Goal: Information Seeking & Learning: Find specific fact

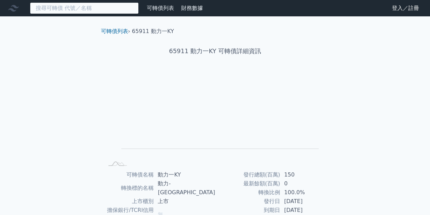
click at [118, 10] on input at bounding box center [84, 8] width 109 height 12
paste input "33571"
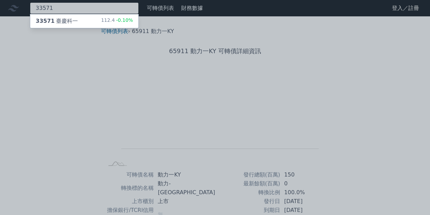
type input "33571"
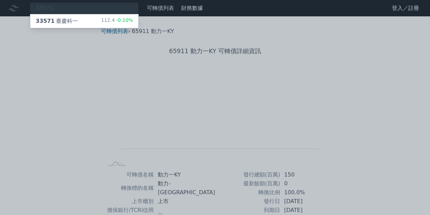
click at [116, 19] on span "-0.10%" at bounding box center [124, 19] width 18 height 5
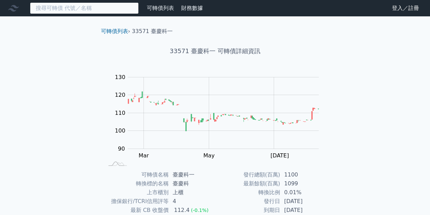
click at [104, 10] on input at bounding box center [84, 8] width 109 height 12
paste input "36894"
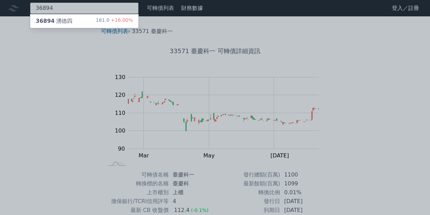
type input "36894"
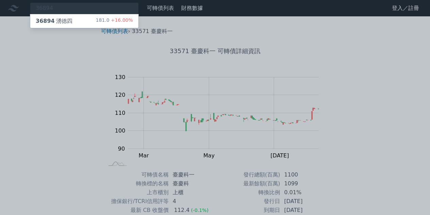
click at [76, 23] on div "36894 湧德四 181.0 +16.00%" at bounding box center [84, 21] width 108 height 14
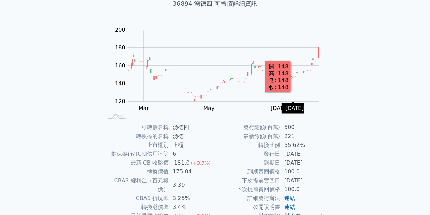
scroll to position [68, 0]
